Goal: Task Accomplishment & Management: Use online tool/utility

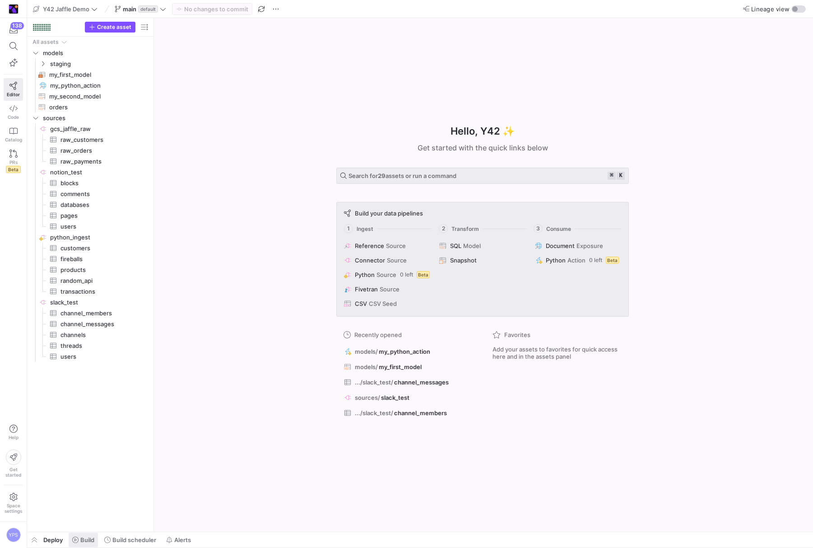
click at [88, 537] on span "Build" at bounding box center [87, 539] width 14 height 7
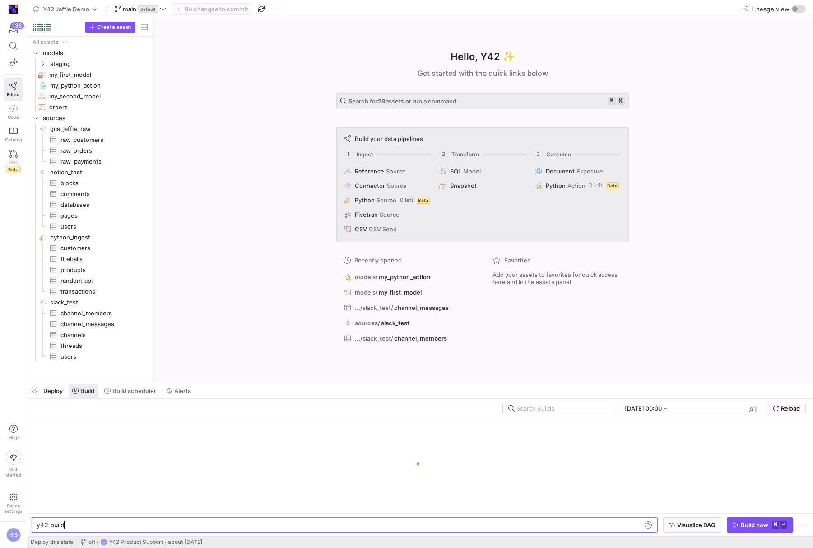
scroll to position [0, 27]
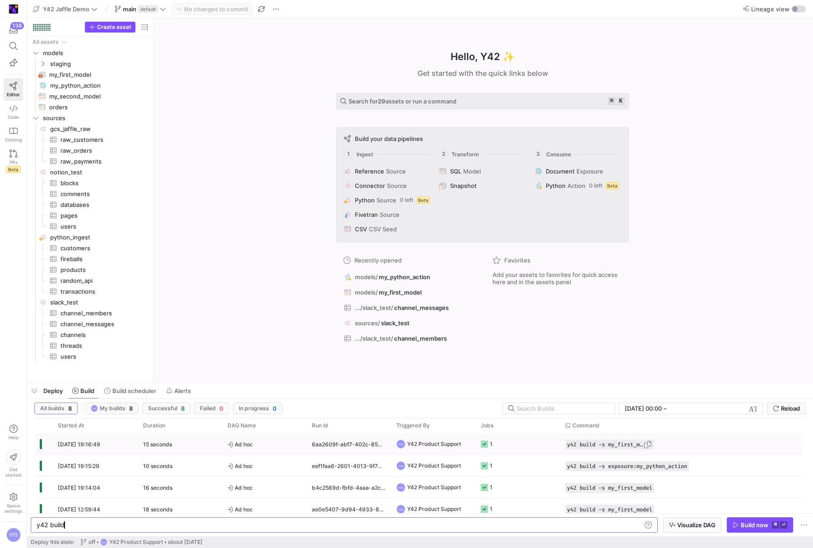
click at [649, 443] on span "button" at bounding box center [648, 444] width 9 height 9
click at [604, 523] on div "y42 build" at bounding box center [339, 524] width 605 height 7
type textarea "y42 build -s my_first_model"
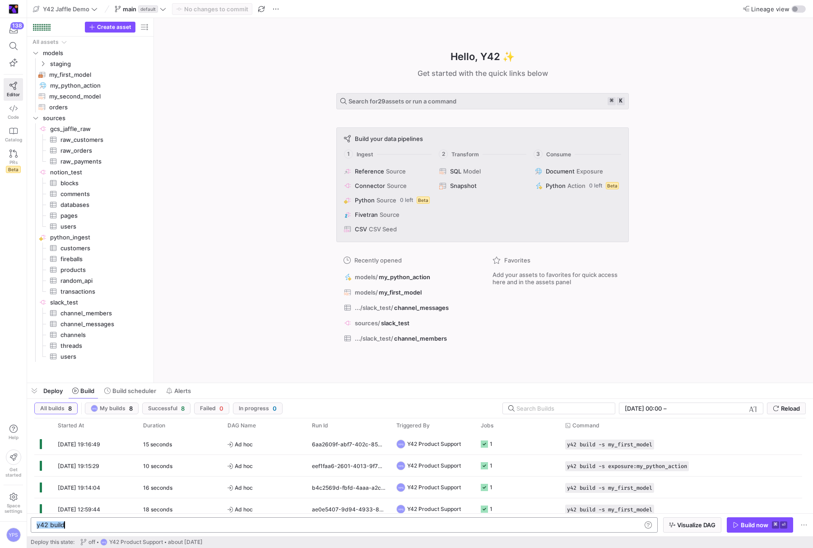
scroll to position [0, 82]
click at [760, 529] on span "button" at bounding box center [760, 525] width 65 height 14
click at [525, 437] on y42-job-status-cell-renderer "1" at bounding box center [518, 444] width 74 height 20
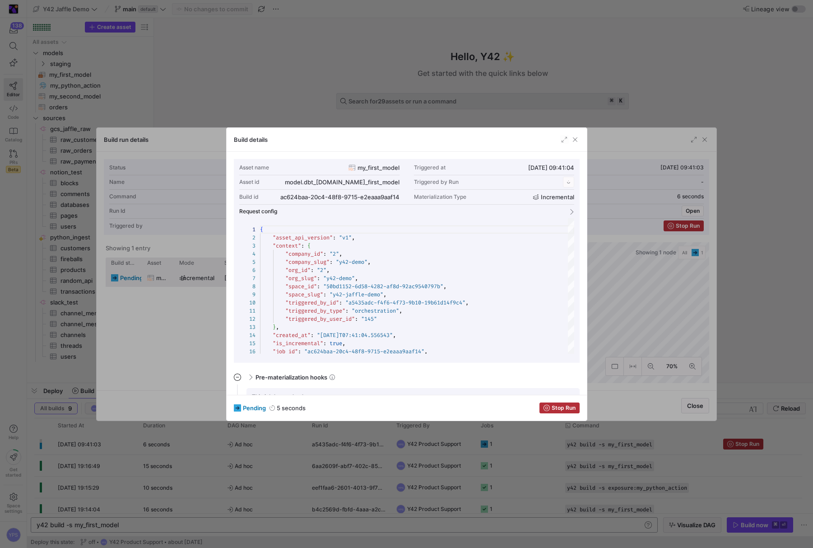
scroll to position [81, 0]
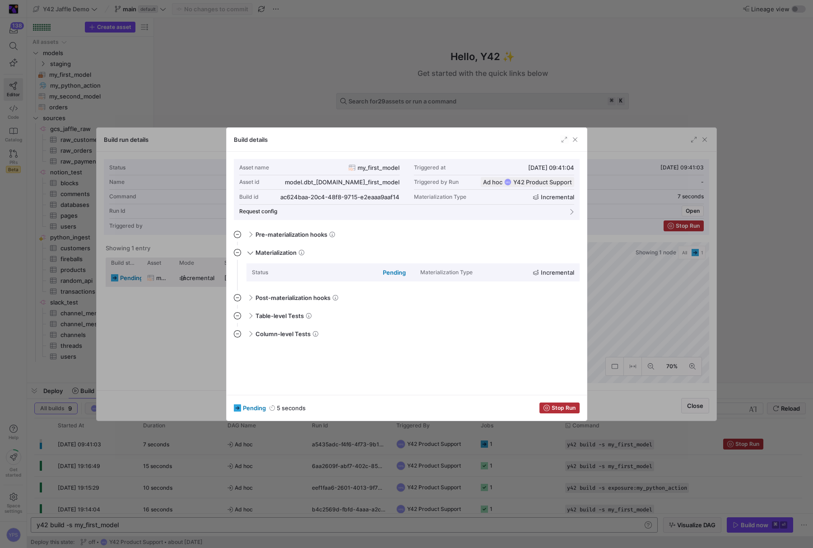
click at [668, 102] on div at bounding box center [406, 274] width 813 height 548
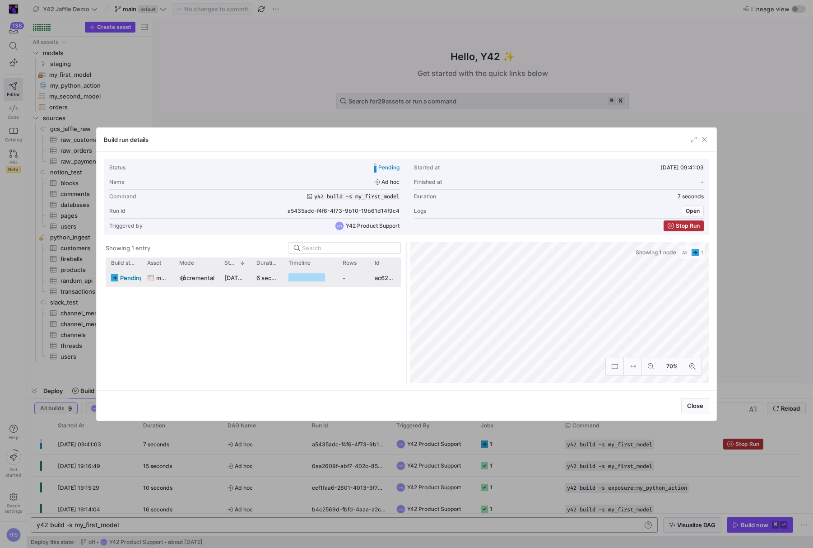
click at [668, 102] on div at bounding box center [406, 274] width 813 height 548
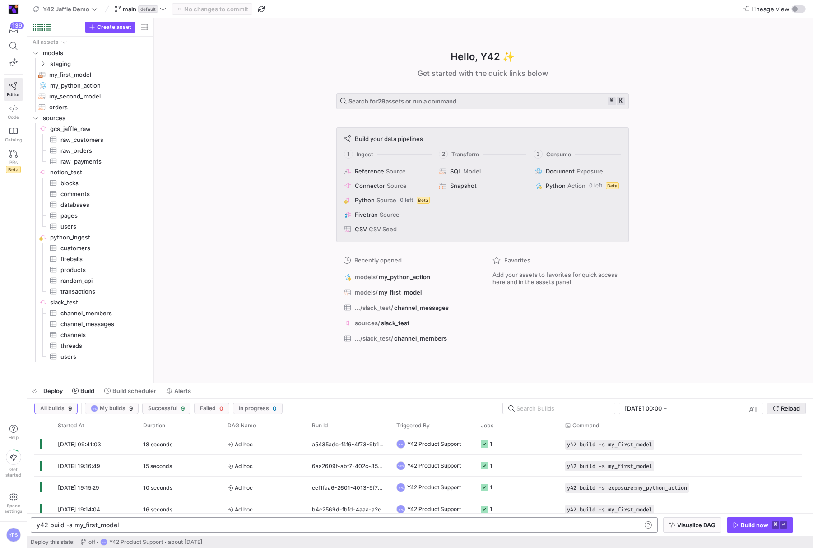
click at [798, 410] on span "Reload" at bounding box center [790, 408] width 19 height 7
